Goal: Check status: Check status

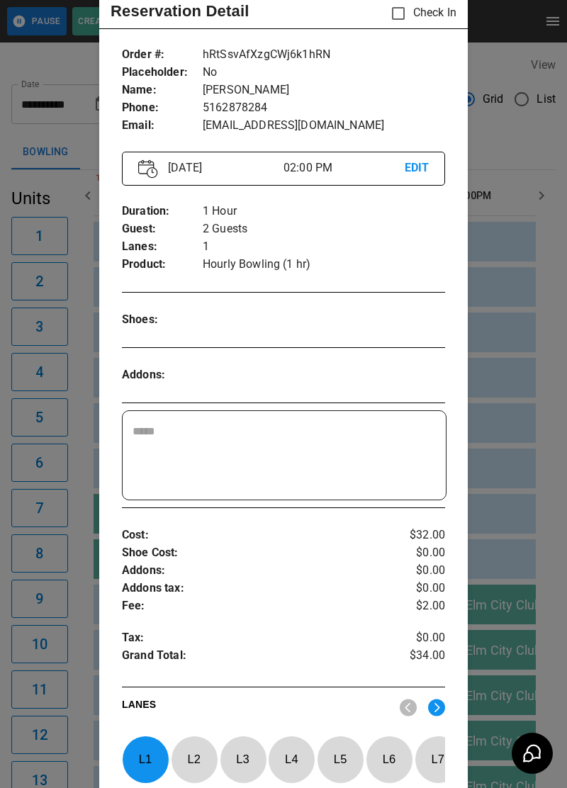
scroll to position [17, 0]
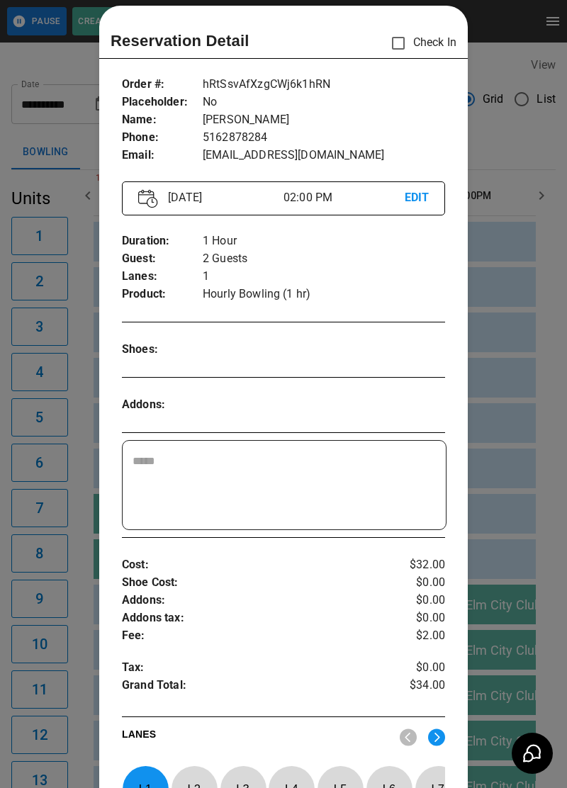
click at [510, 101] on div at bounding box center [283, 394] width 567 height 788
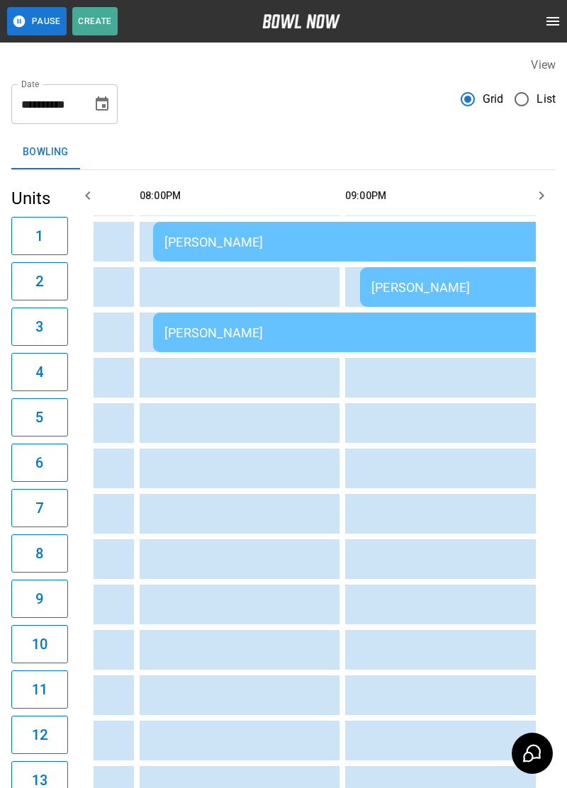
scroll to position [0, 0]
click at [501, 276] on td "[PERSON_NAME]" at bounding box center [460, 287] width 201 height 40
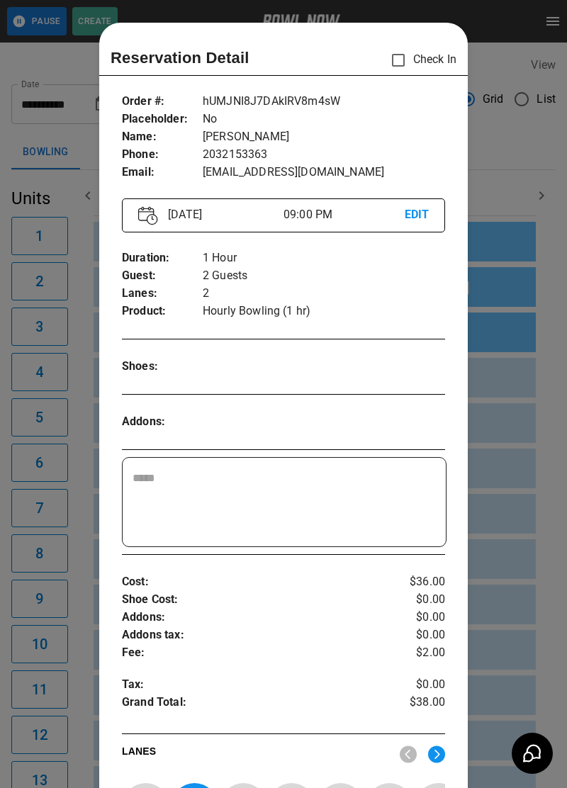
scroll to position [23, 0]
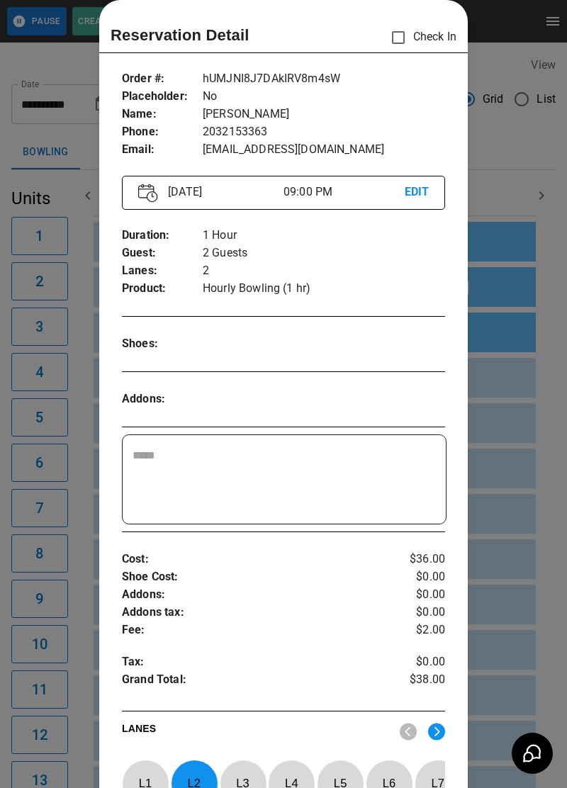
click at [513, 110] on div at bounding box center [283, 394] width 567 height 788
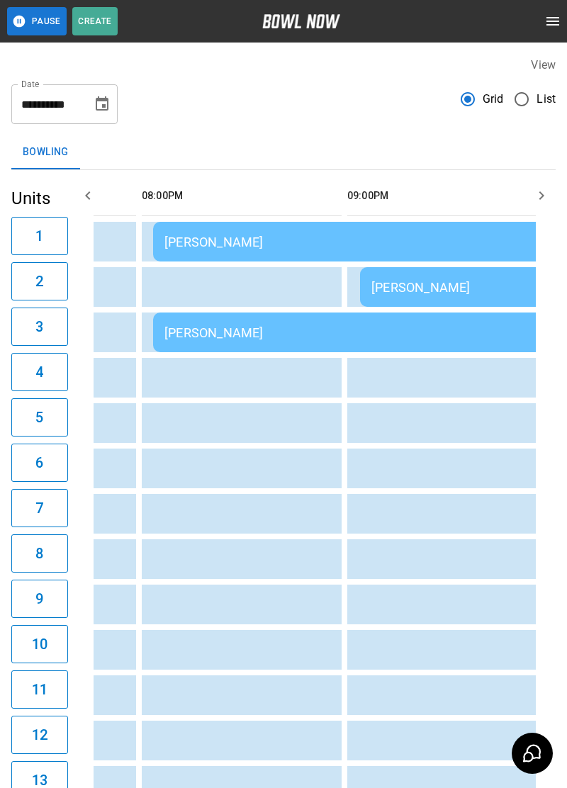
click at [424, 245] on div "[PERSON_NAME]" at bounding box center [357, 242] width 386 height 15
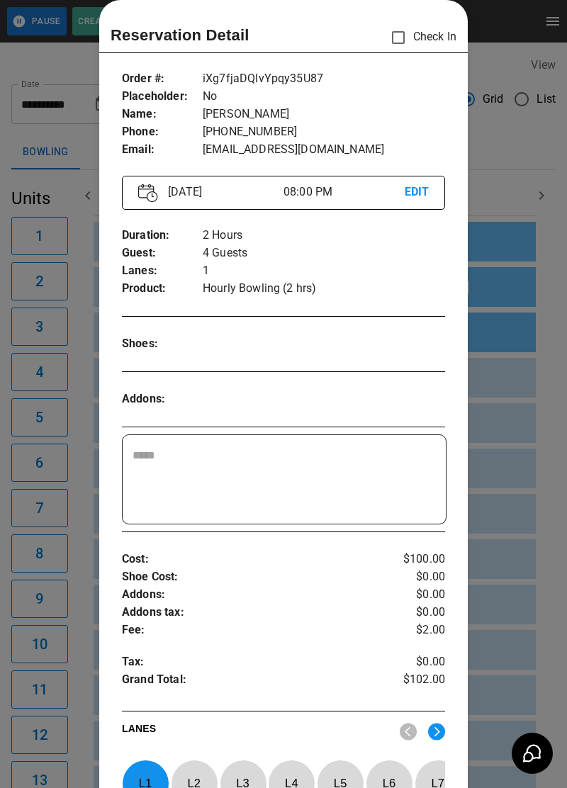
click at [521, 218] on div at bounding box center [283, 394] width 567 height 788
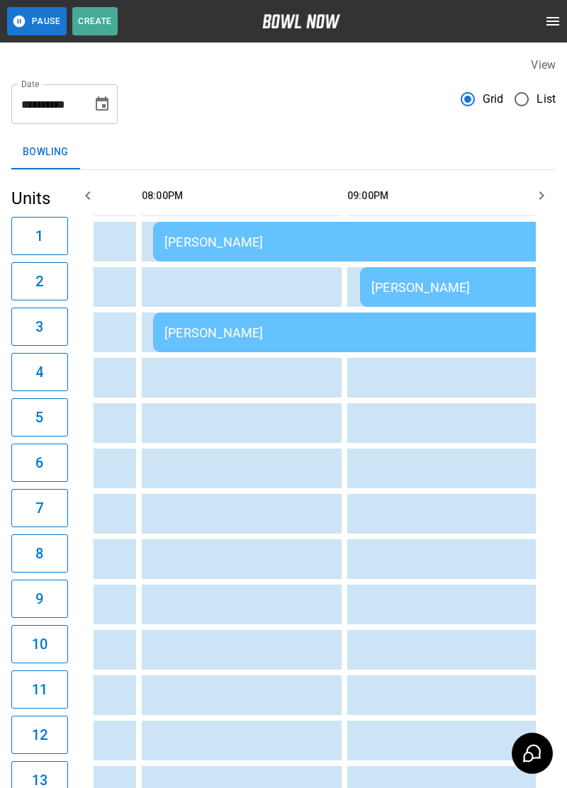
click at [513, 340] on div "[PERSON_NAME]" at bounding box center [357, 332] width 386 height 15
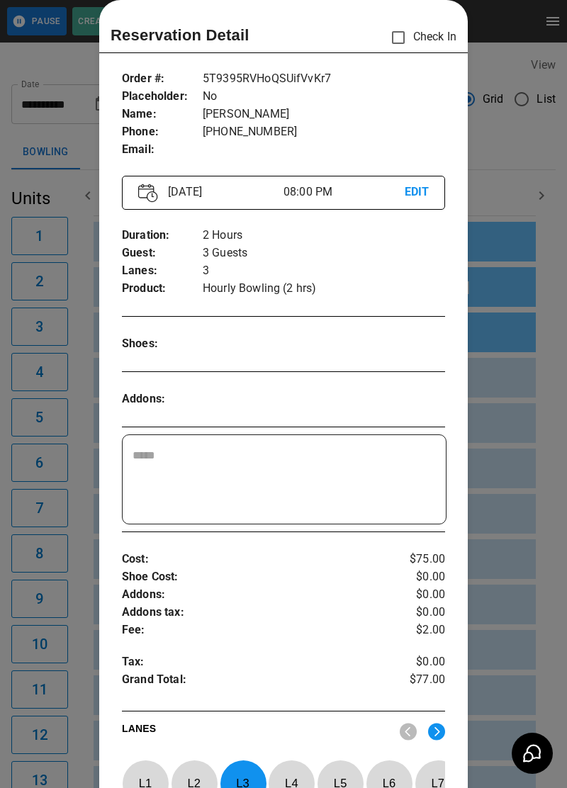
click at [513, 276] on div at bounding box center [283, 394] width 567 height 788
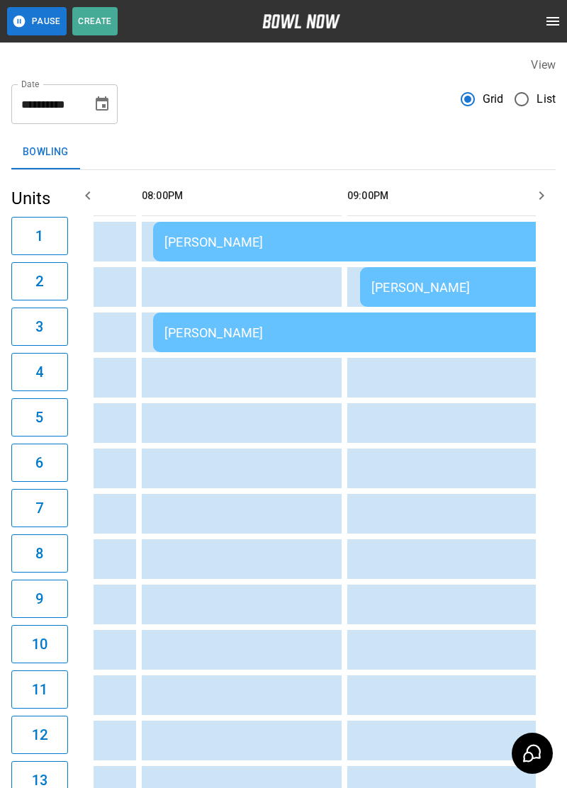
click at [496, 289] on div "[PERSON_NAME]" at bounding box center [460, 287] width 179 height 15
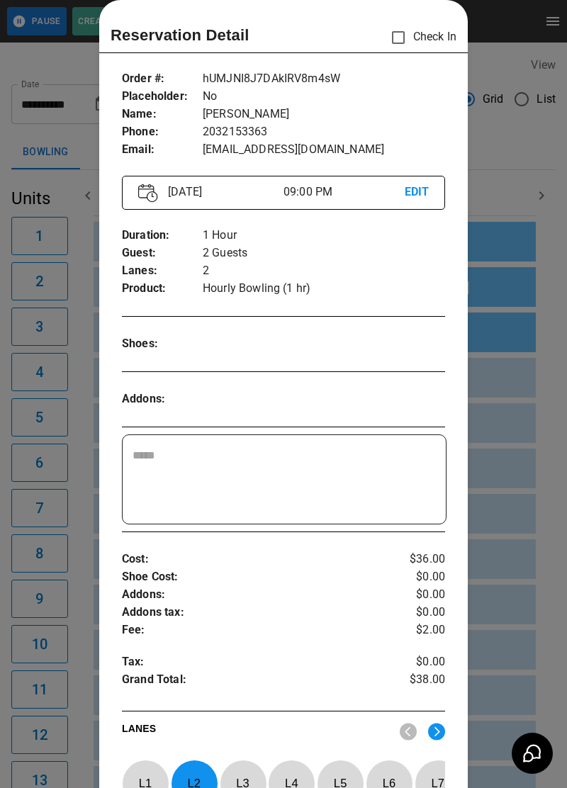
click at [513, 345] on div at bounding box center [283, 394] width 567 height 788
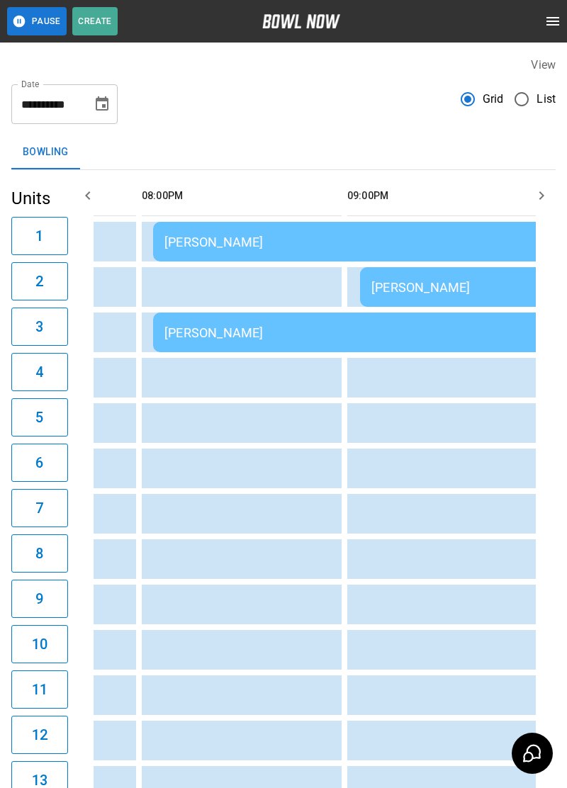
click at [457, 350] on td "[PERSON_NAME]" at bounding box center [357, 333] width 408 height 40
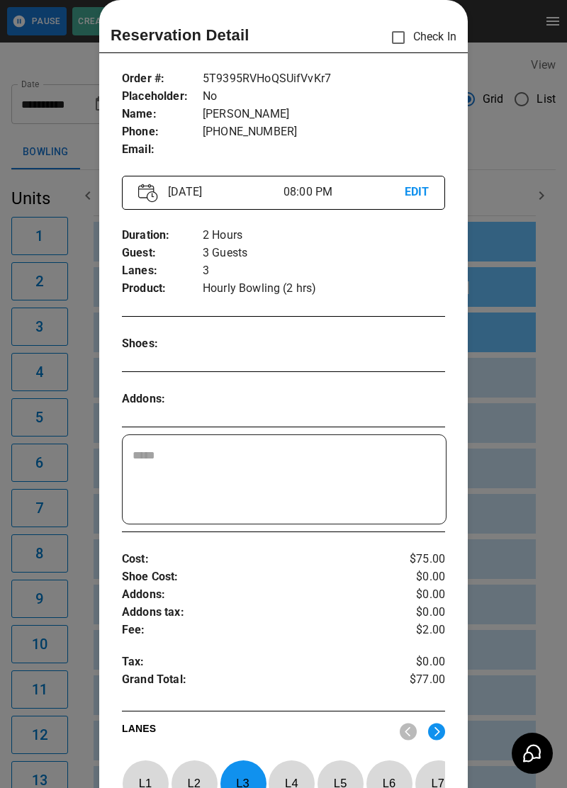
click at [537, 244] on div at bounding box center [283, 394] width 567 height 788
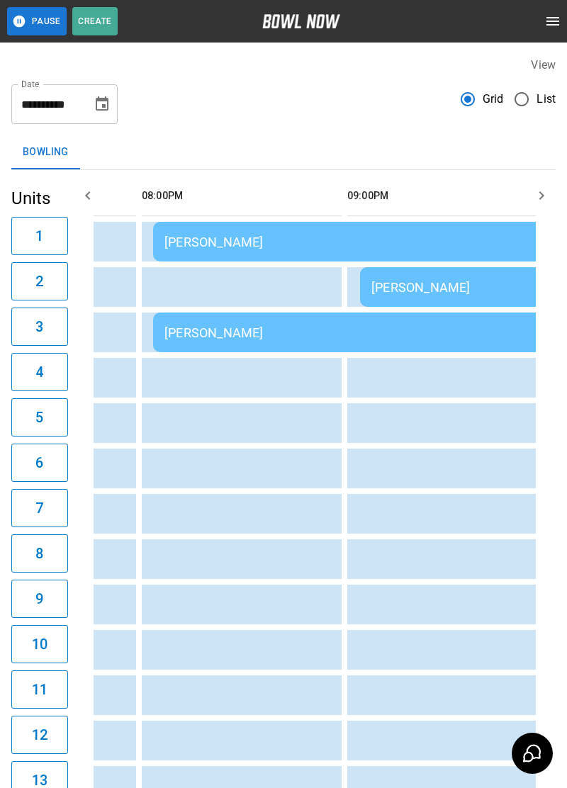
click at [508, 294] on div "[PERSON_NAME]" at bounding box center [460, 287] width 179 height 15
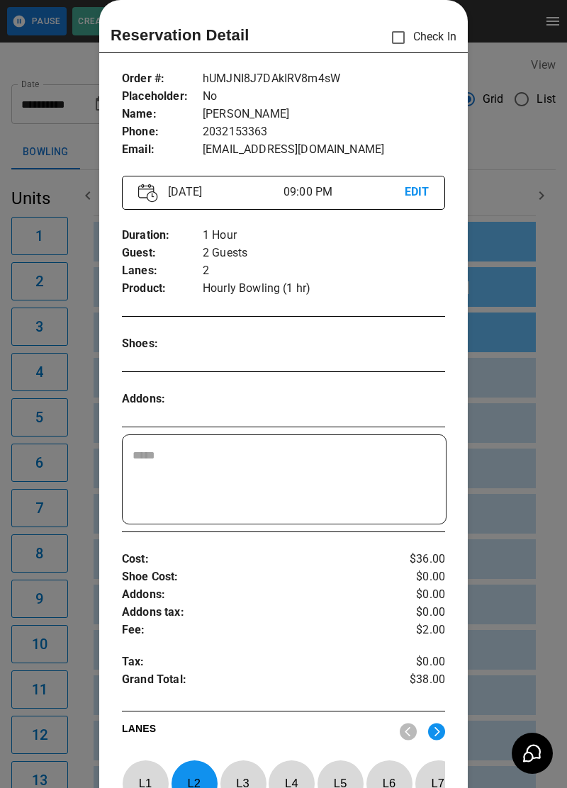
click at [539, 381] on div at bounding box center [283, 394] width 567 height 788
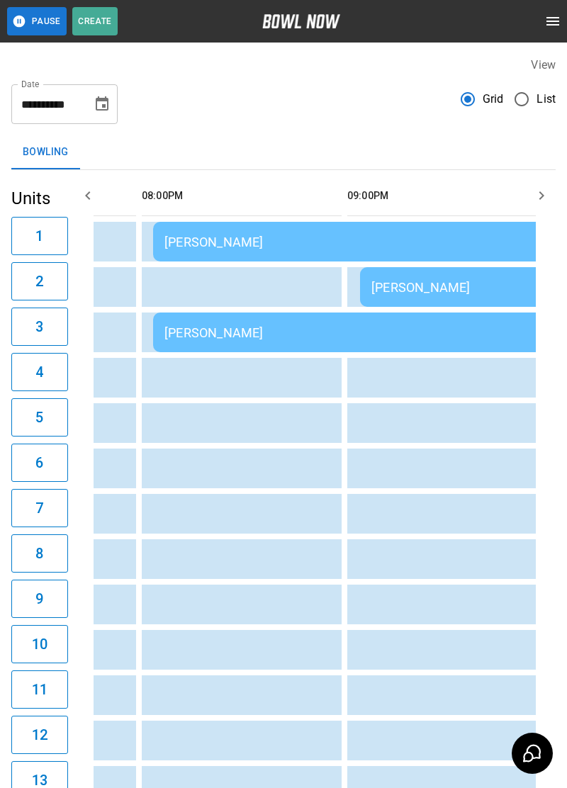
click at [509, 243] on div "[PERSON_NAME]" at bounding box center [357, 242] width 386 height 15
click at [502, 234] on td "[PERSON_NAME]" at bounding box center [357, 242] width 408 height 40
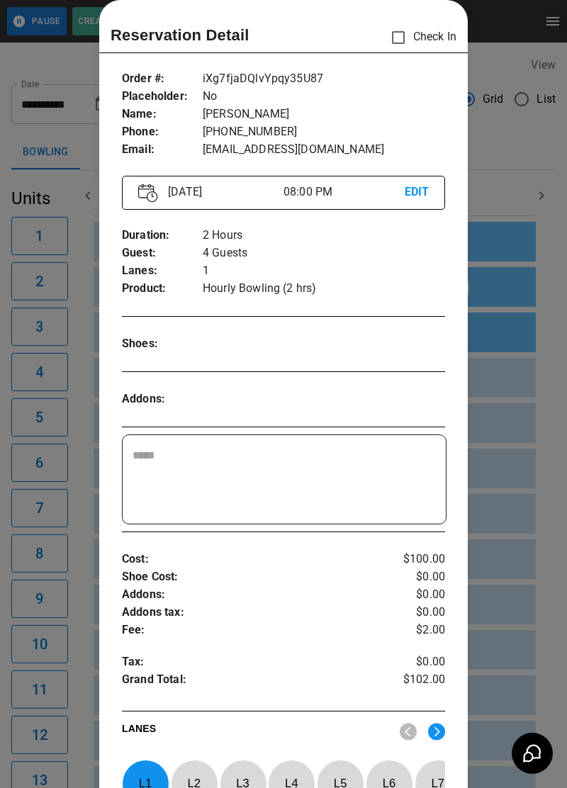
click at [525, 347] on div at bounding box center [283, 394] width 567 height 788
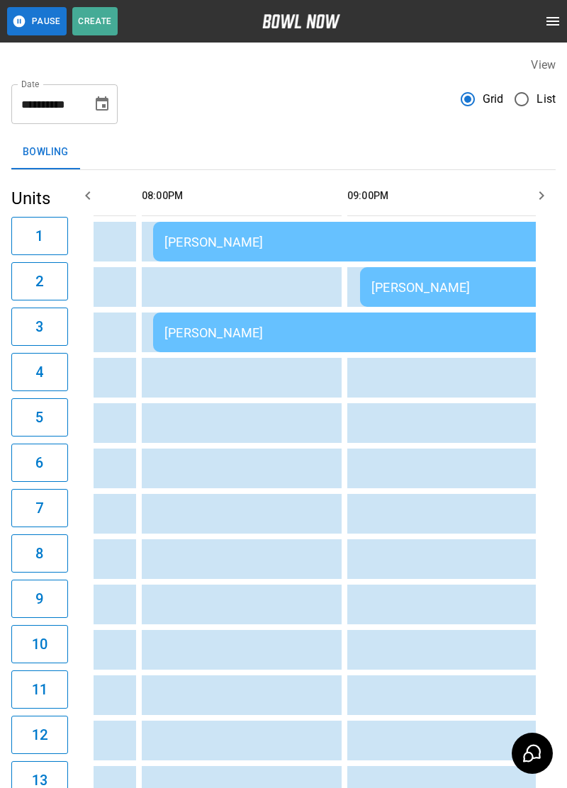
click at [500, 340] on div "[PERSON_NAME]" at bounding box center [357, 332] width 386 height 15
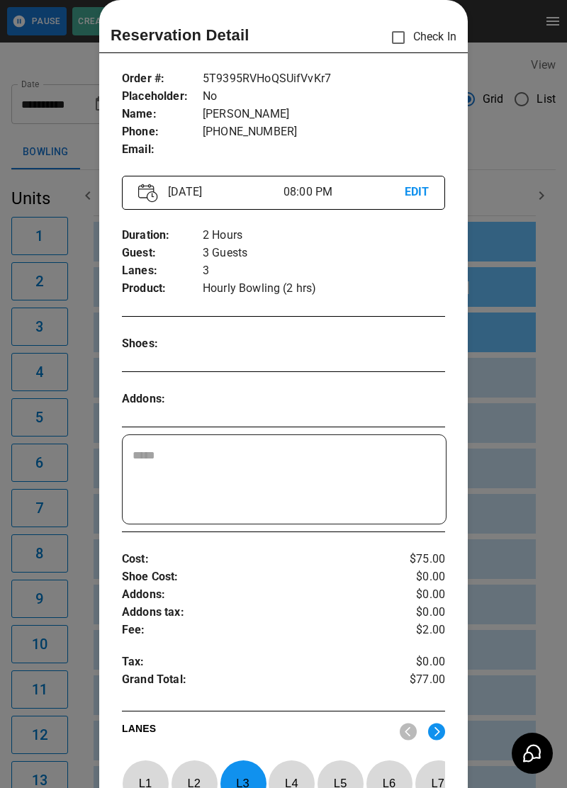
click at [513, 345] on div at bounding box center [283, 394] width 567 height 788
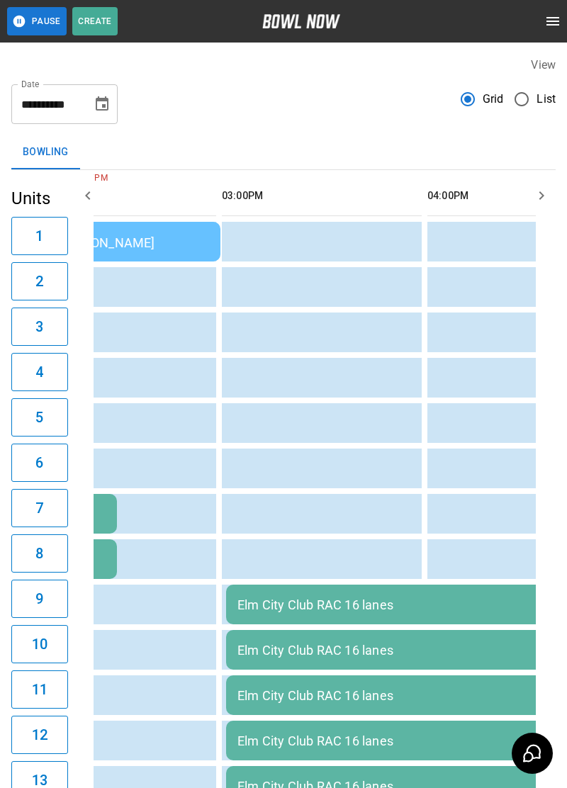
scroll to position [0, 474]
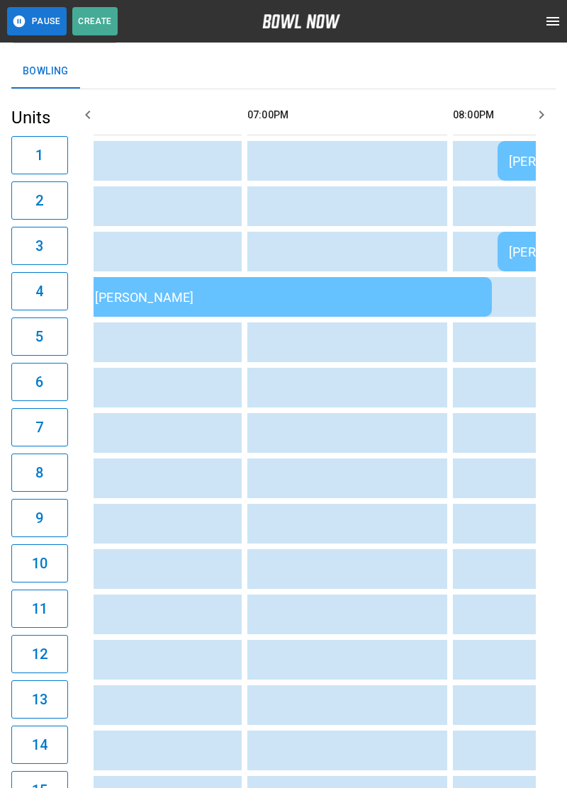
scroll to position [0, 1326]
